Goal: Information Seeking & Learning: Learn about a topic

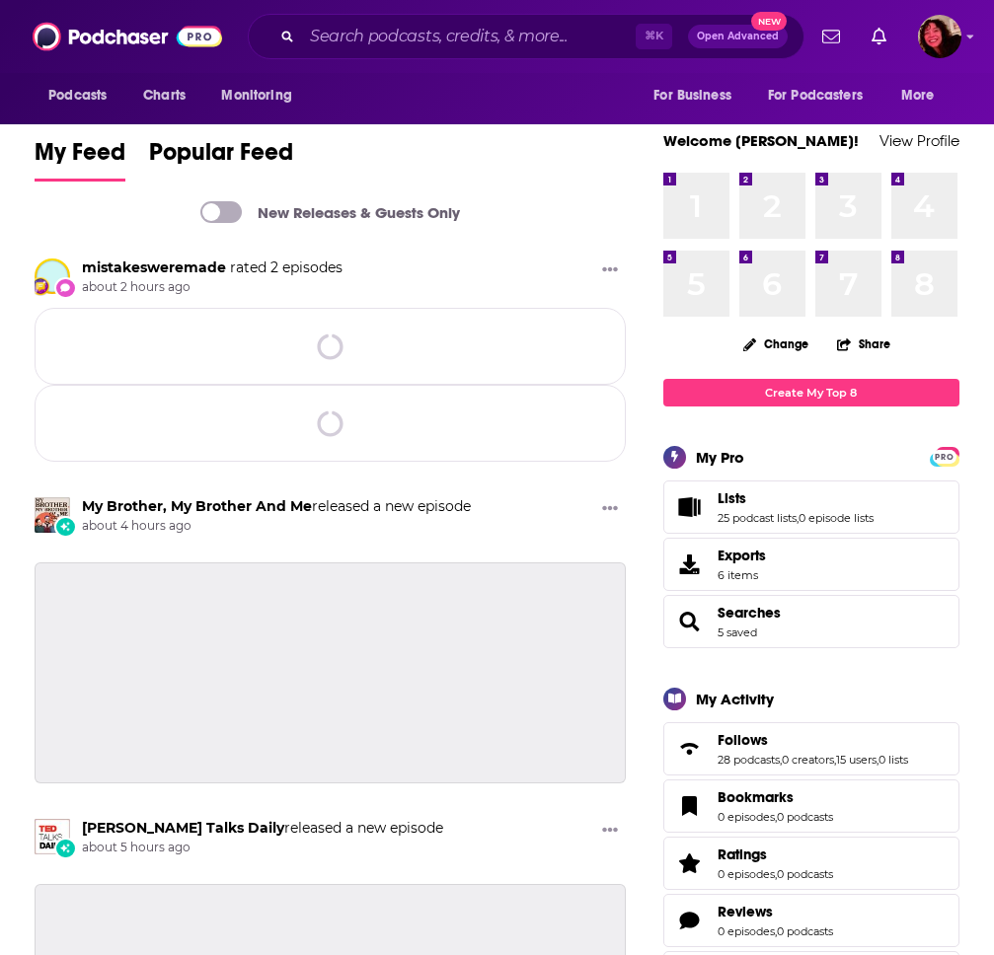
click at [351, 45] on input "Search podcasts, credits, & more..." at bounding box center [468, 37] width 333 height 32
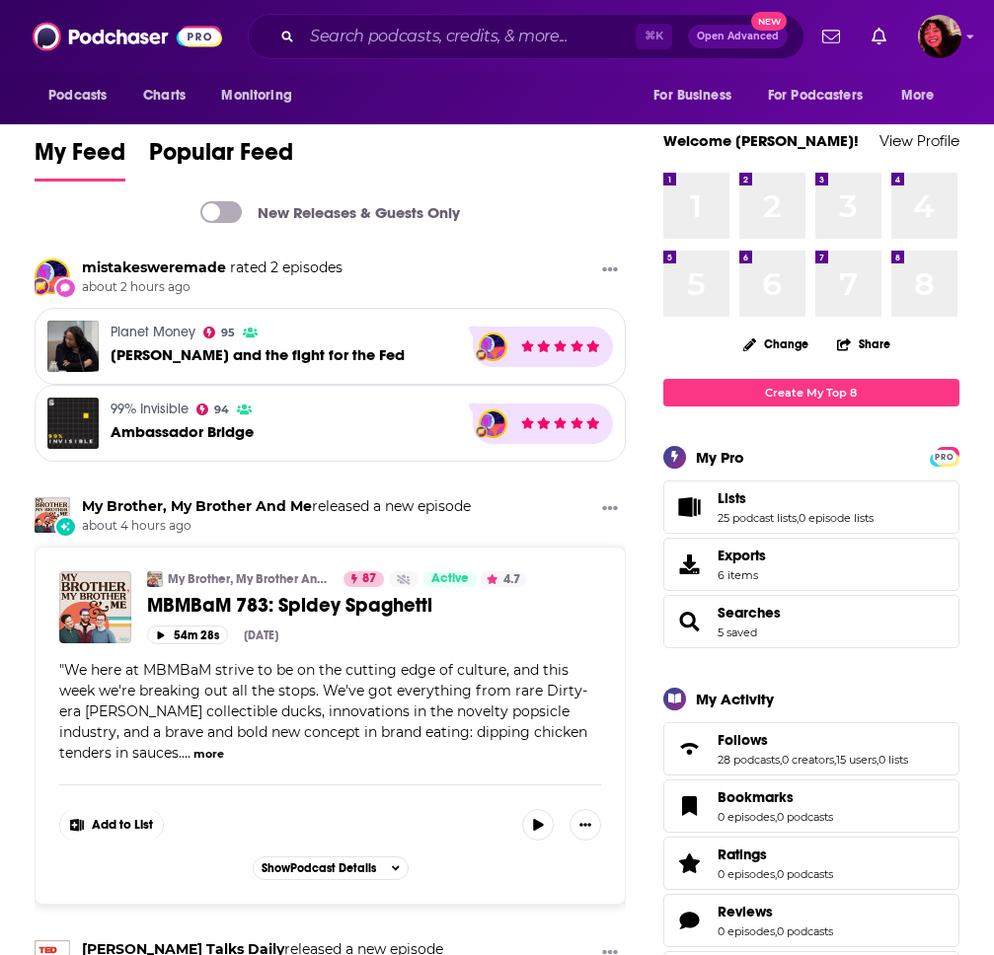
click at [350, 33] on input "Search podcasts, credits, & more..." at bounding box center [468, 37] width 333 height 32
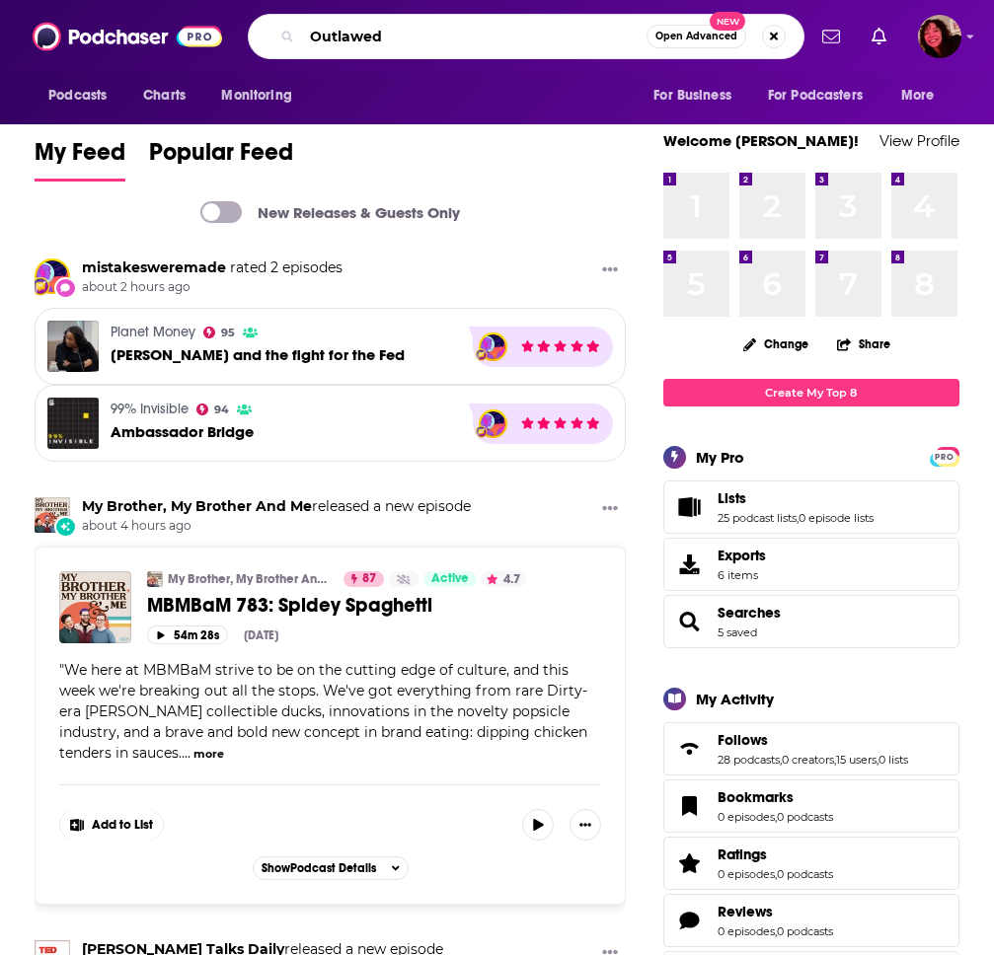
type input "Outlawed"
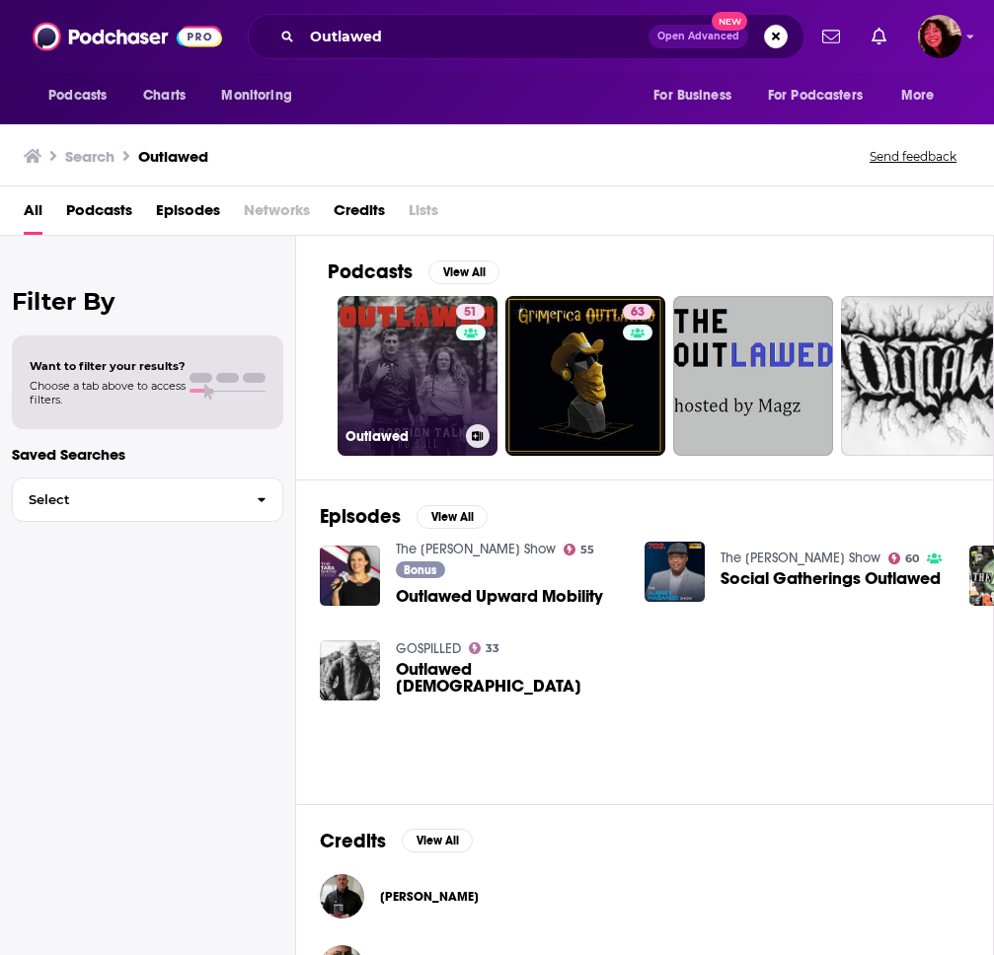
click at [407, 371] on link "51 Outlawed" at bounding box center [417, 376] width 160 height 160
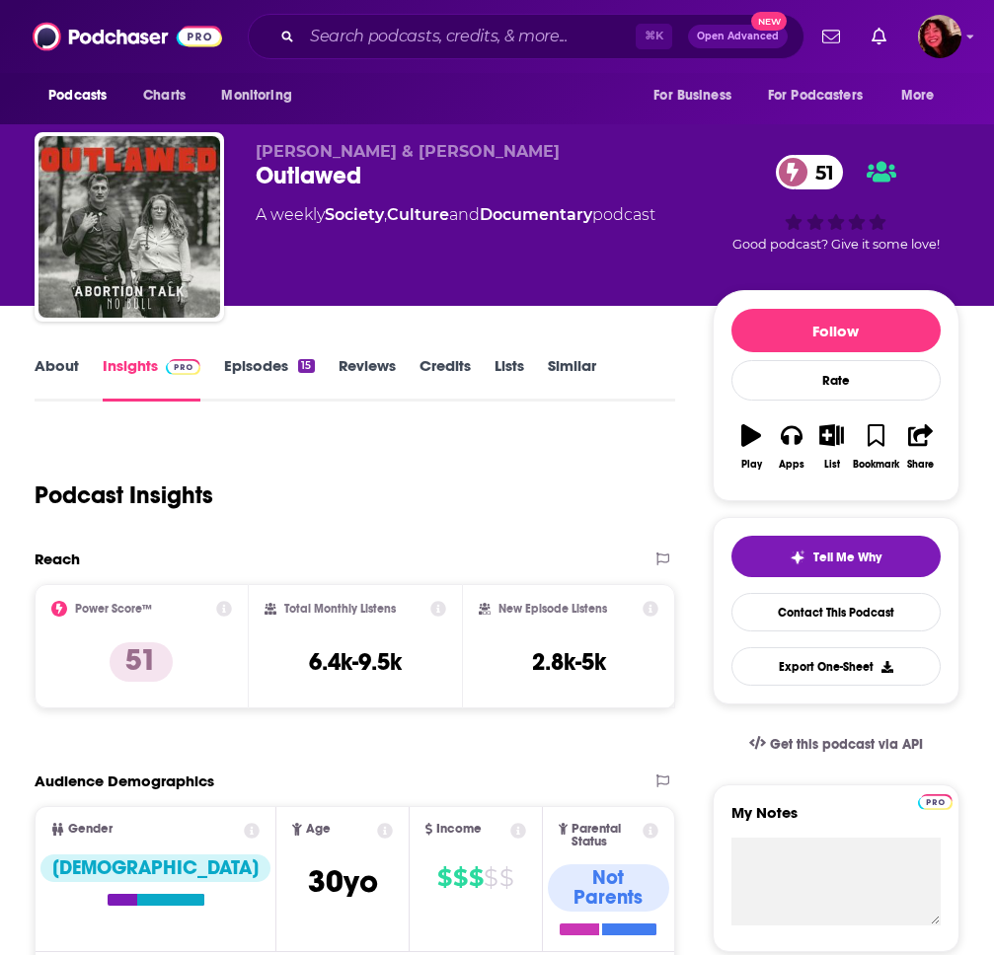
click at [54, 373] on link "About" at bounding box center [57, 378] width 44 height 45
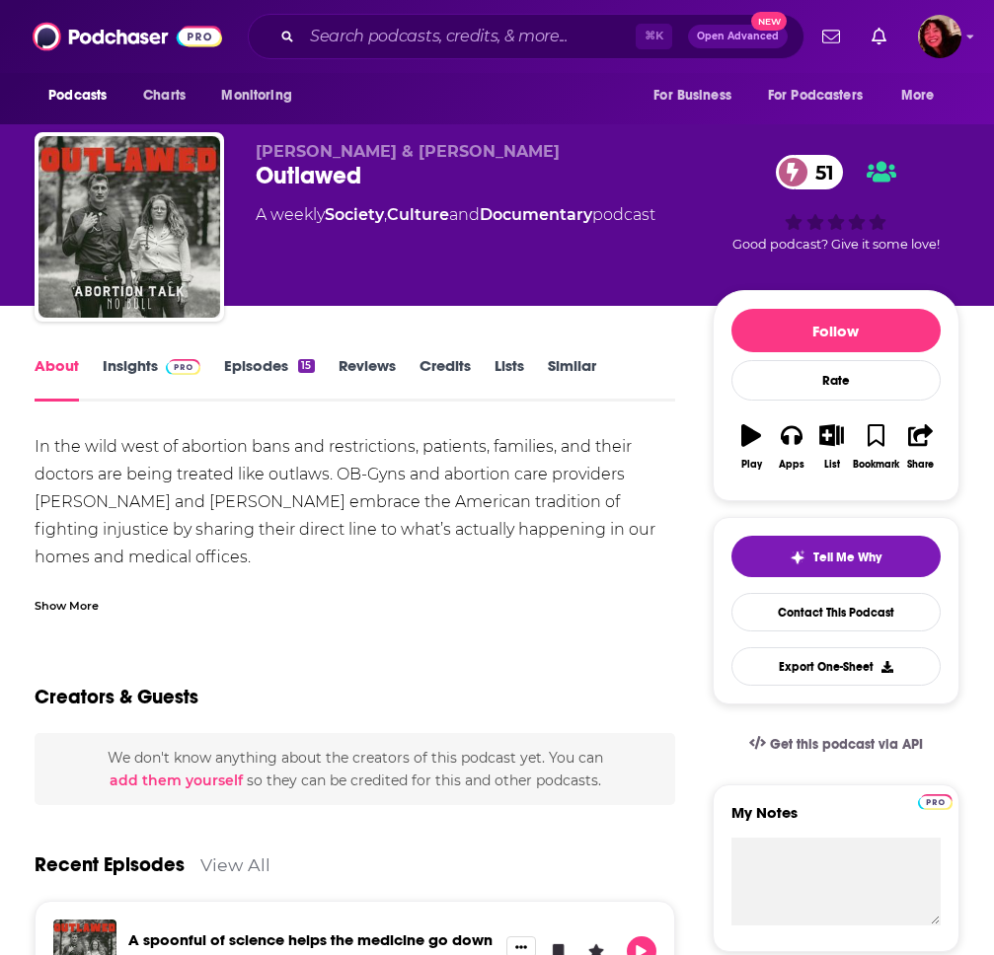
click at [161, 380] on link "Insights" at bounding box center [152, 378] width 98 height 45
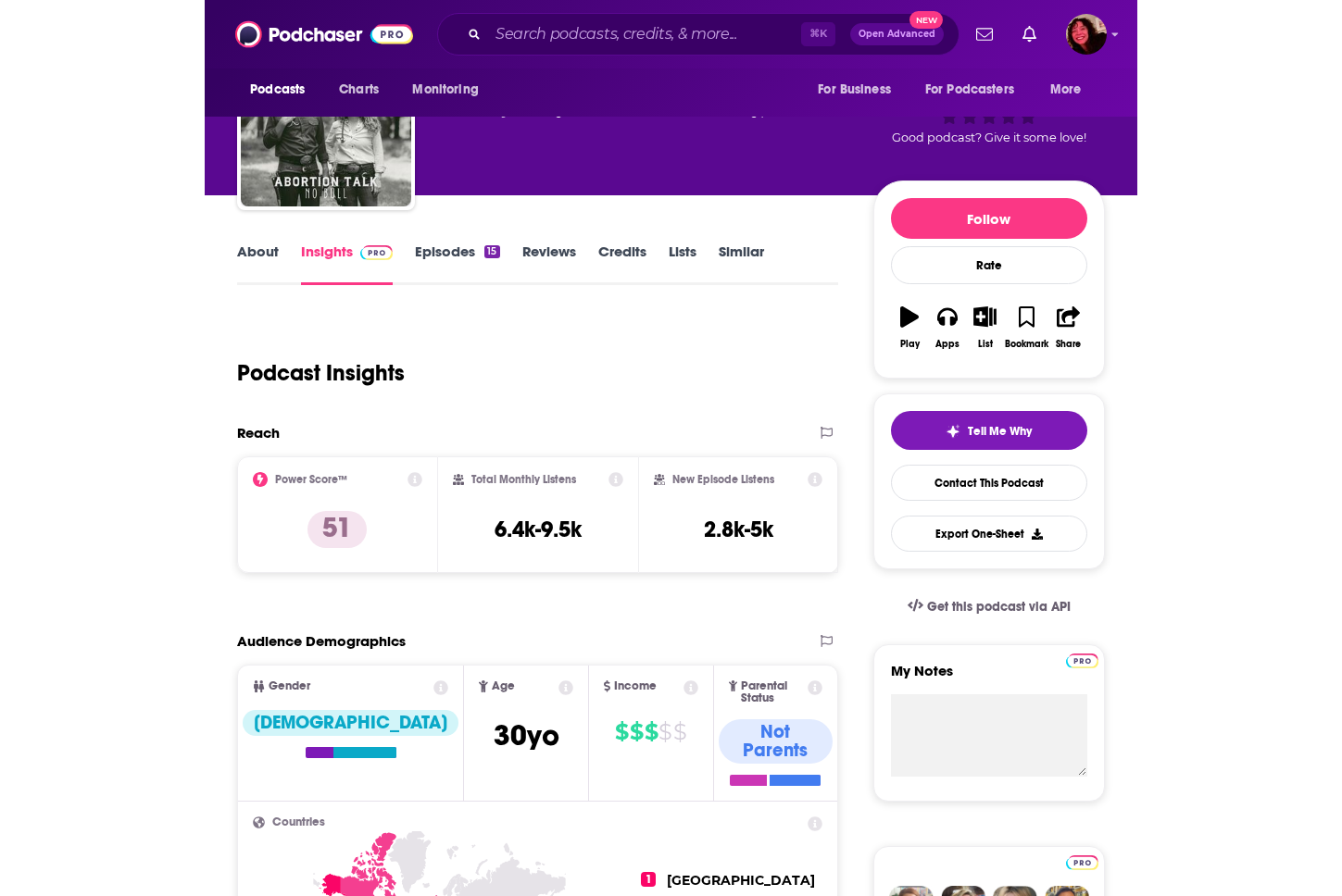
scroll to position [568, 0]
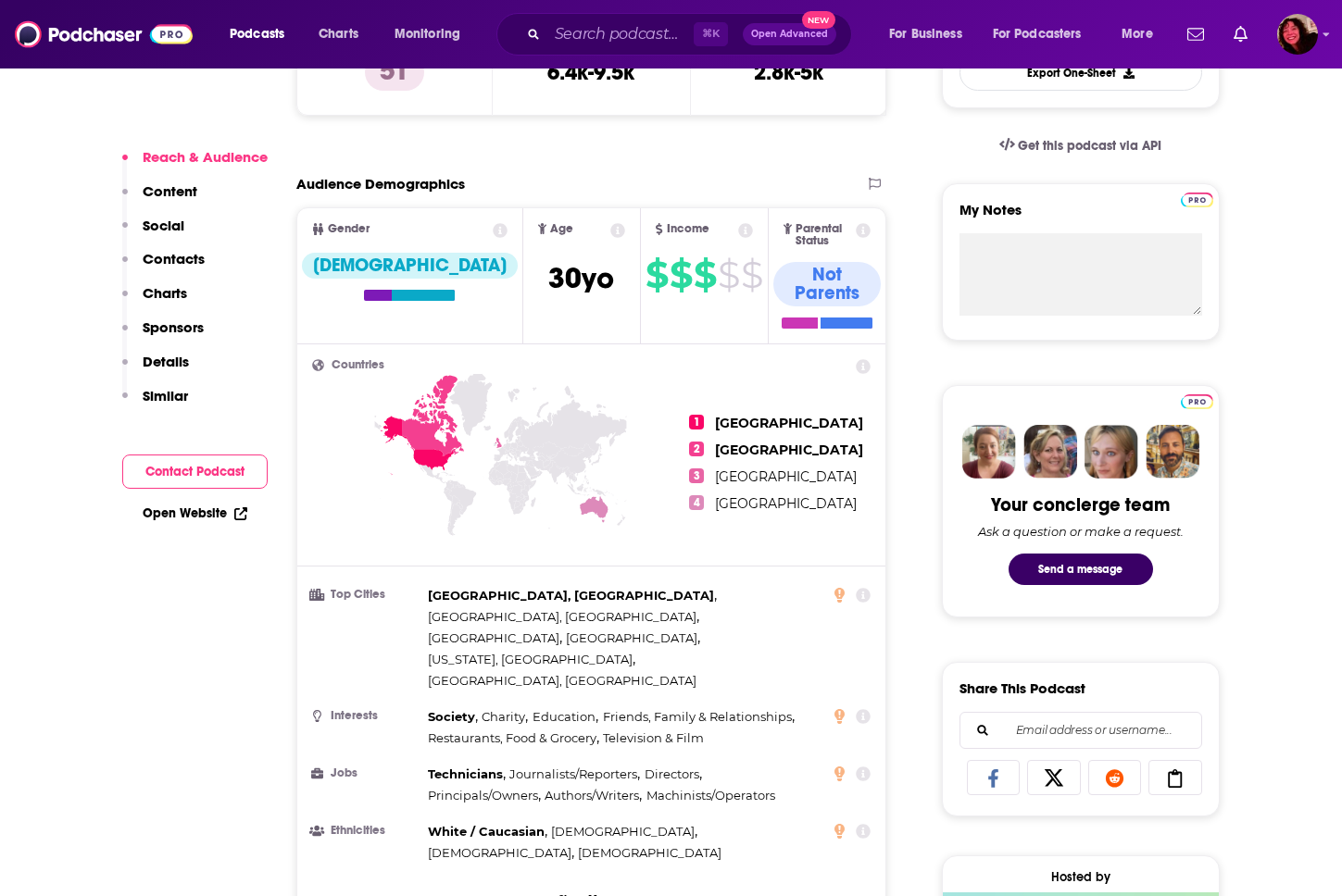
click at [173, 263] on p "Contacts" at bounding box center [174, 258] width 62 height 18
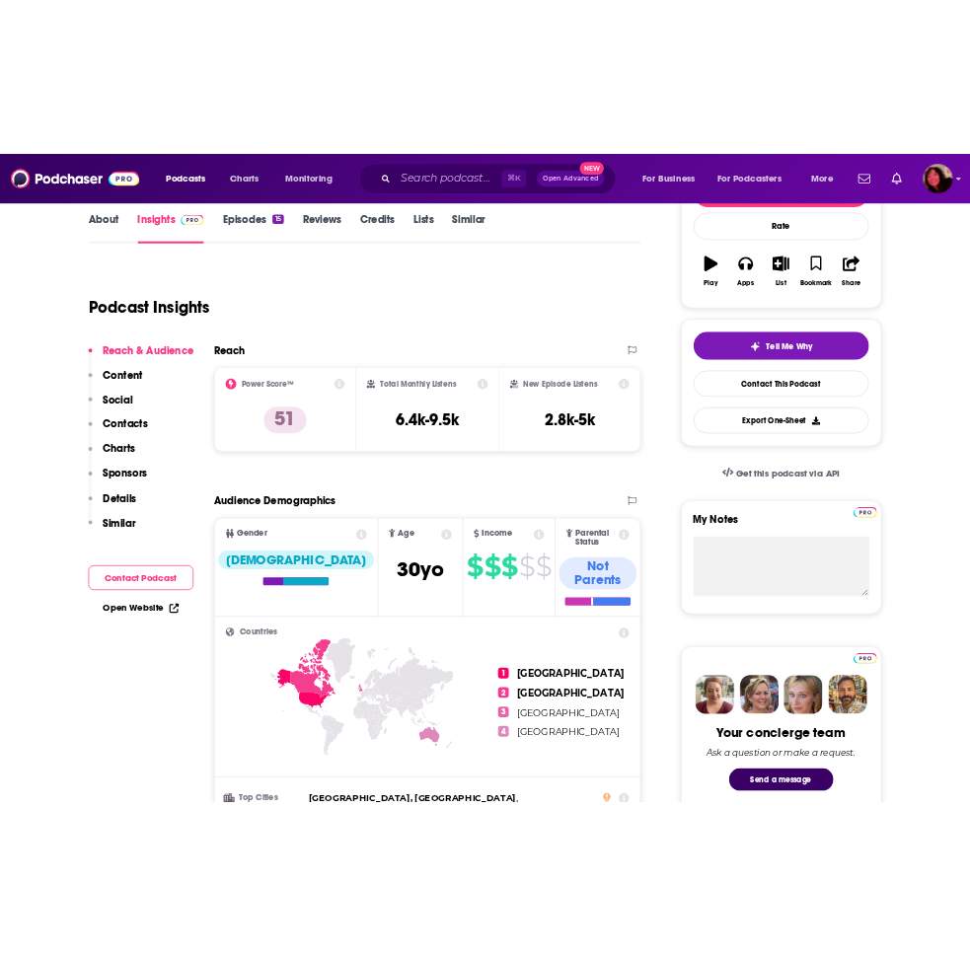
scroll to position [0, 0]
